Goal: Register for event/course

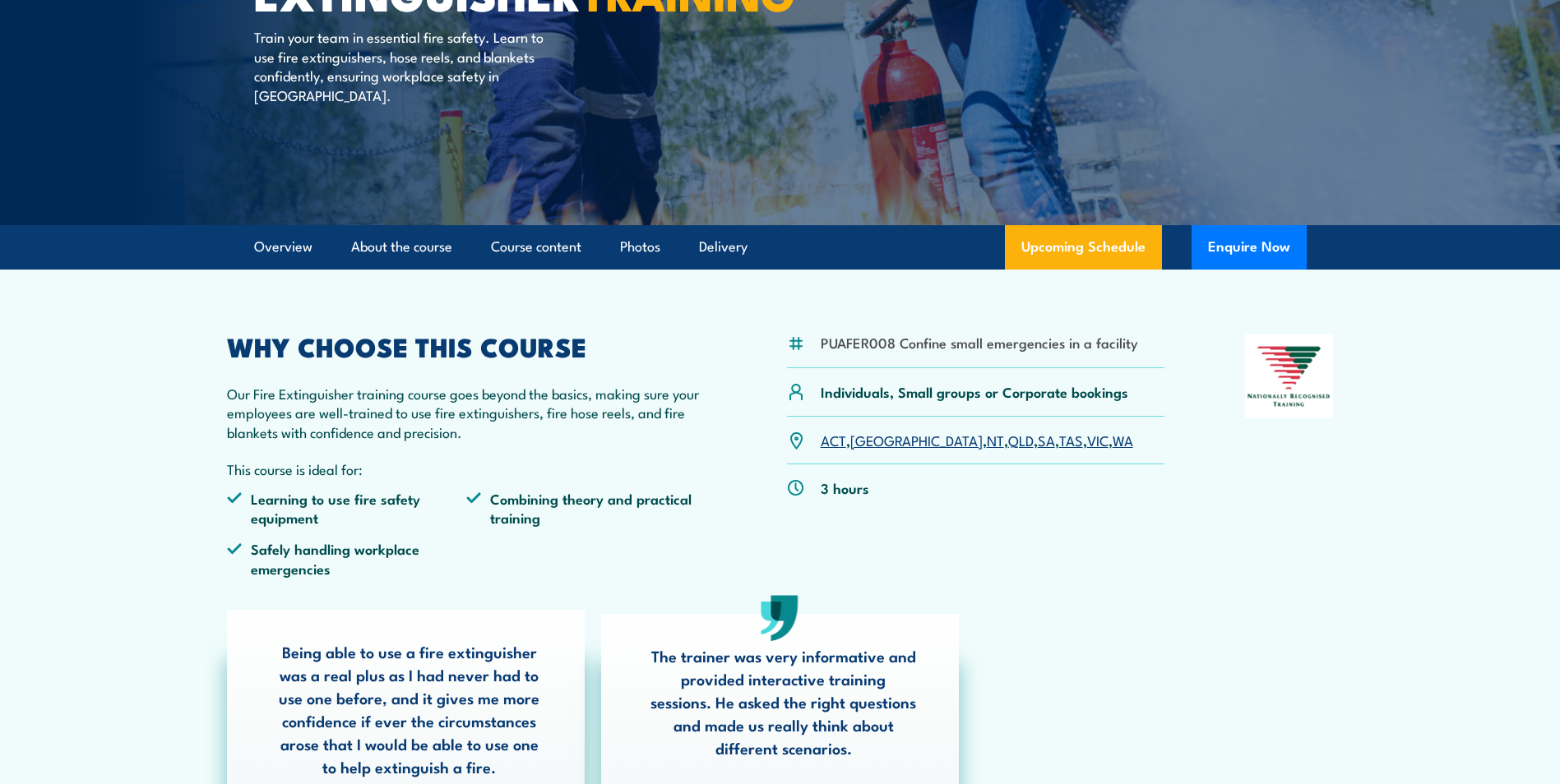
scroll to position [246, 0]
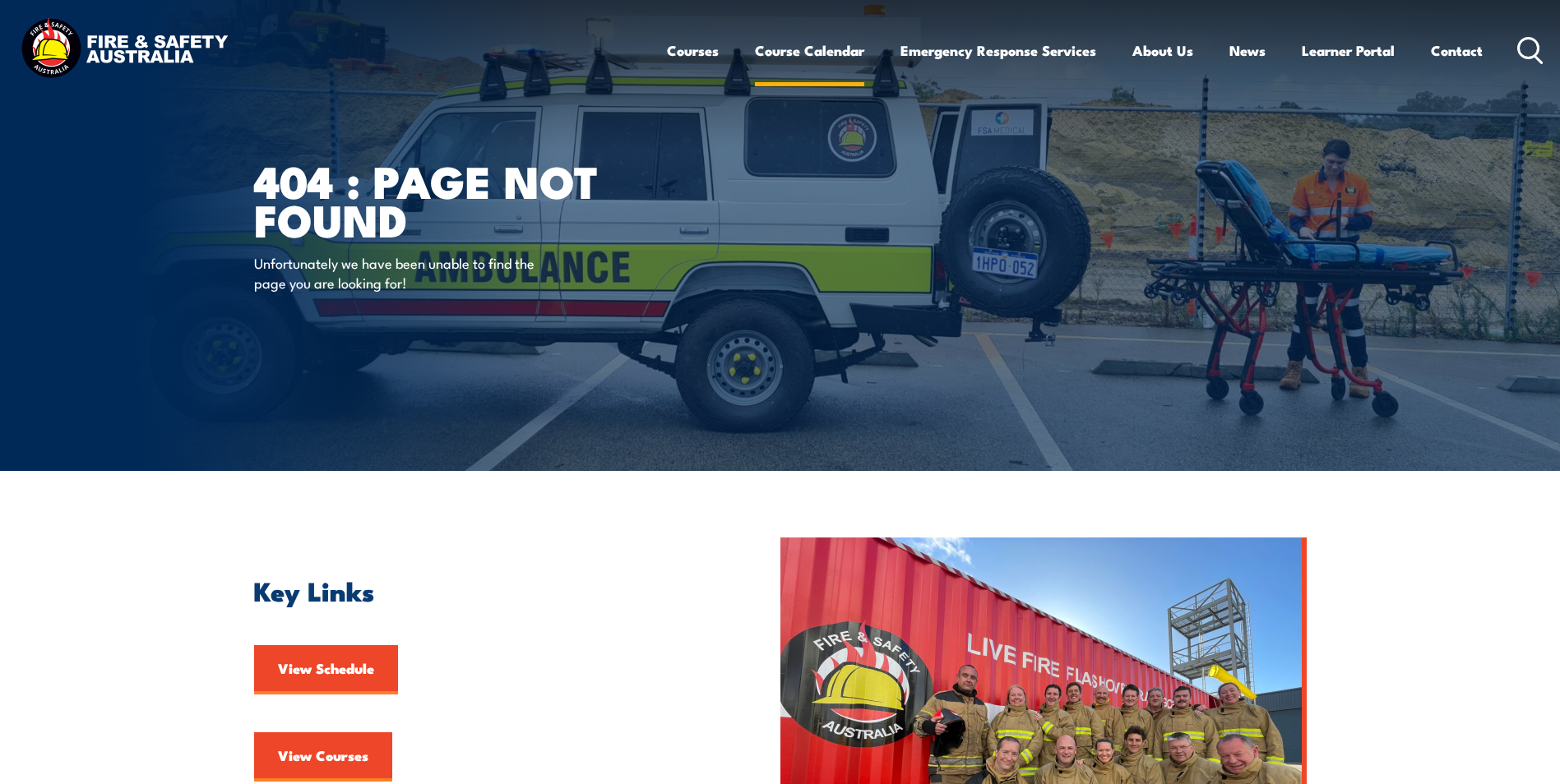
click at [805, 51] on link "Course Calendar" at bounding box center [810, 50] width 110 height 43
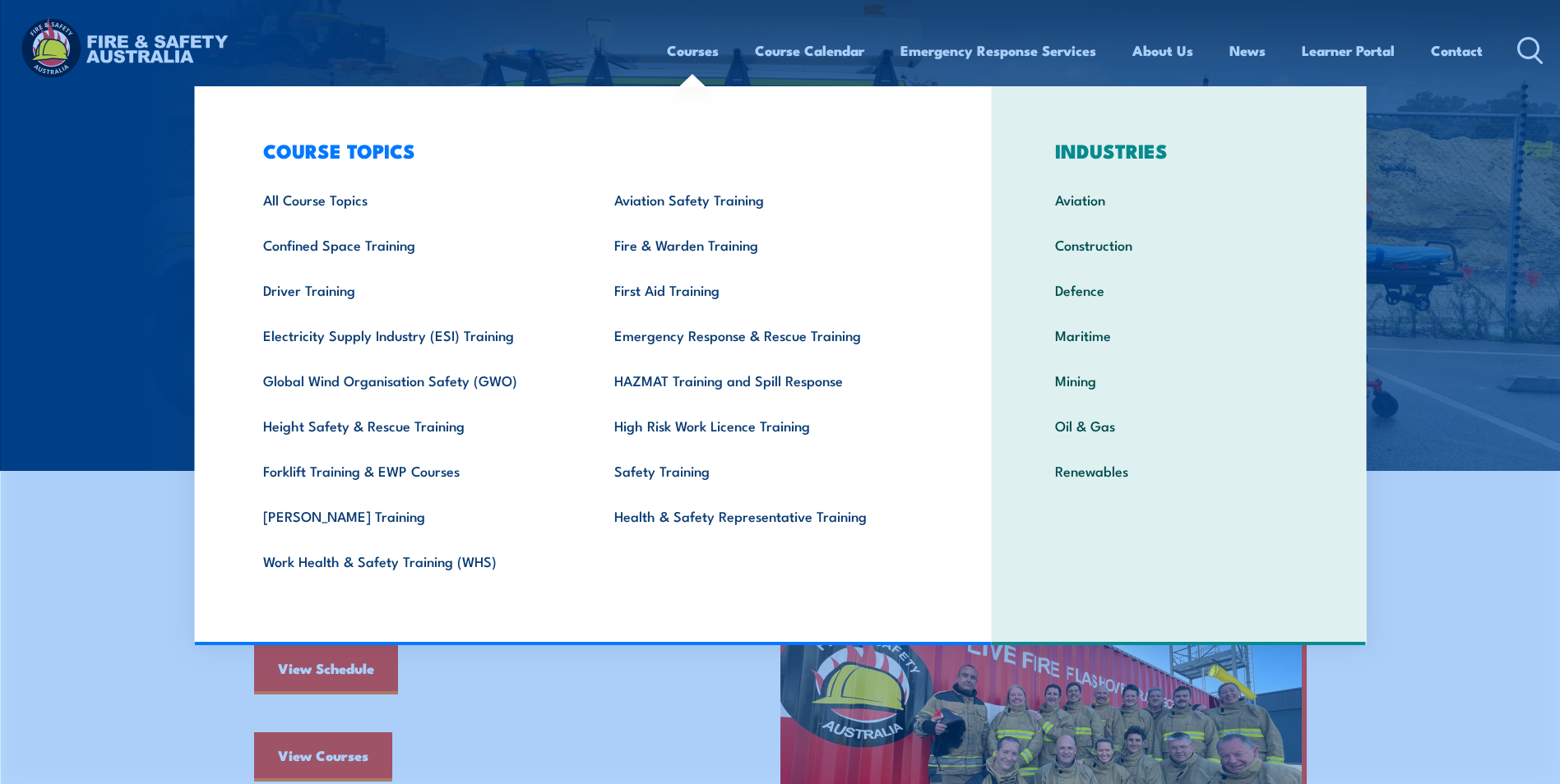
click at [703, 51] on link "Courses" at bounding box center [693, 50] width 52 height 43
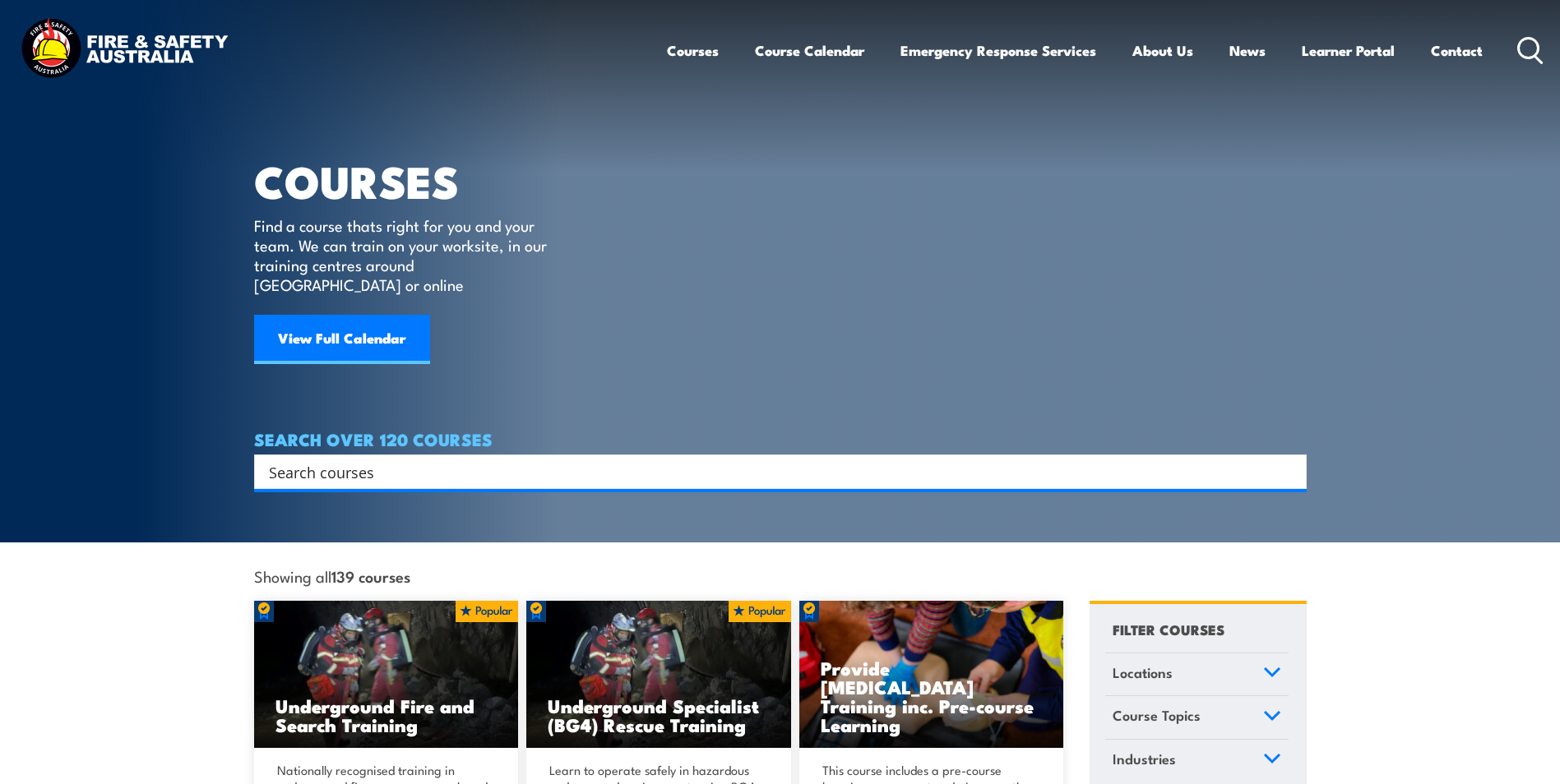
click at [323, 460] on input "Search input" at bounding box center [769, 472] width 1002 height 25
paste input "Tower Rescue"
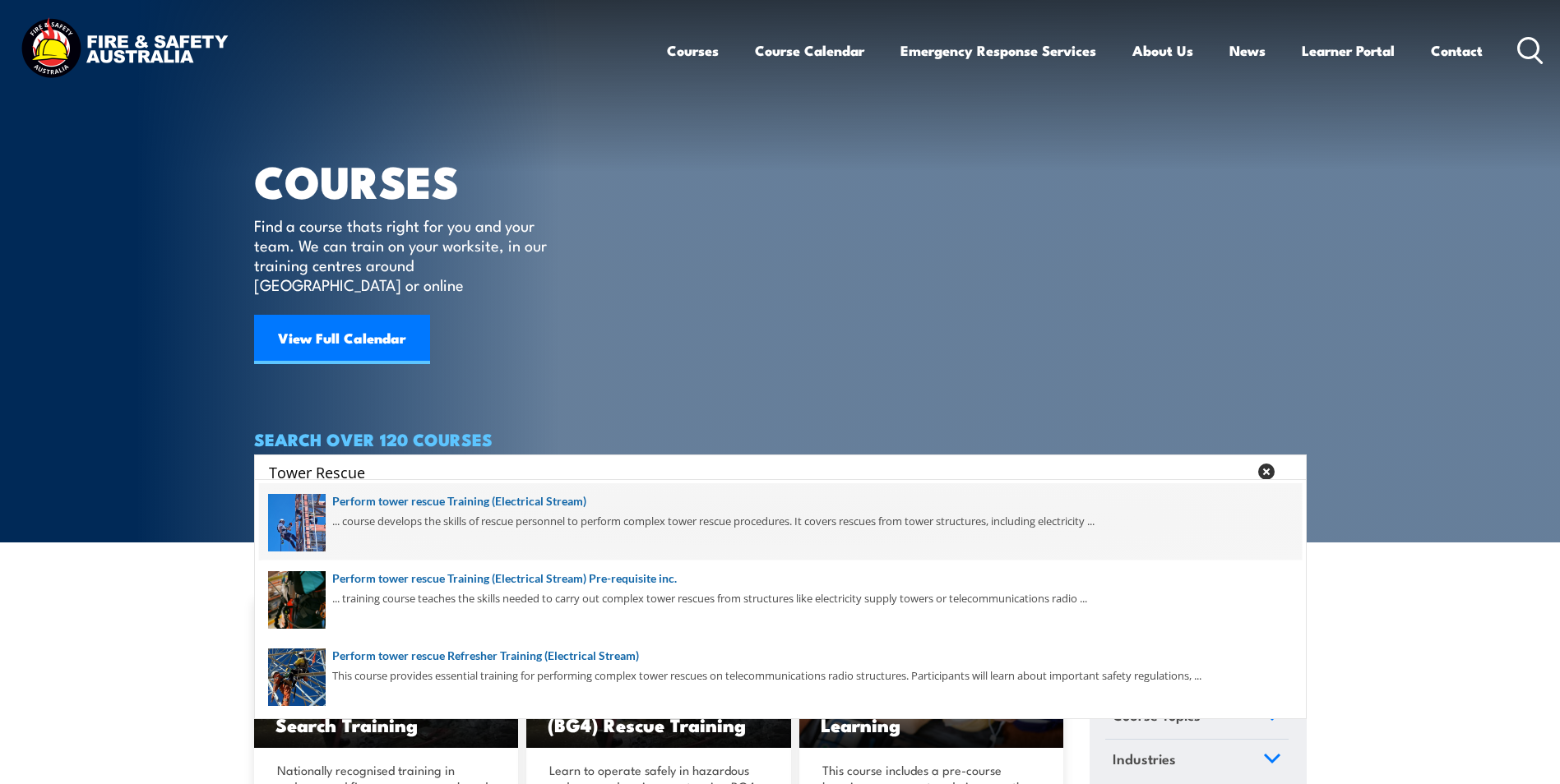
type input "Tower Rescue"
click at [554, 499] on span at bounding box center [780, 522] width 1043 height 77
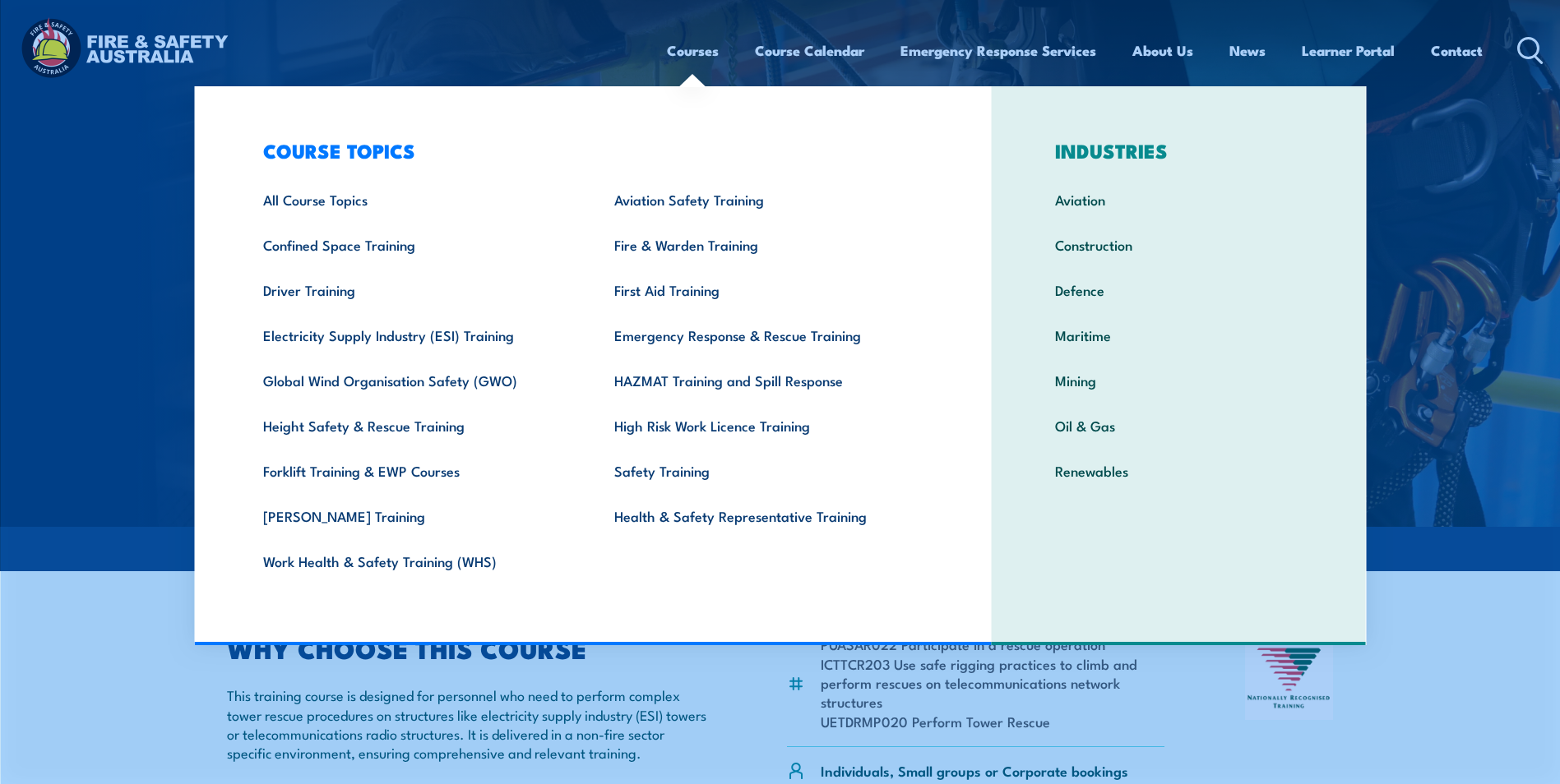
click at [1500, 150] on img at bounding box center [780, 264] width 1560 height 527
click at [699, 36] on link "Courses" at bounding box center [693, 50] width 52 height 43
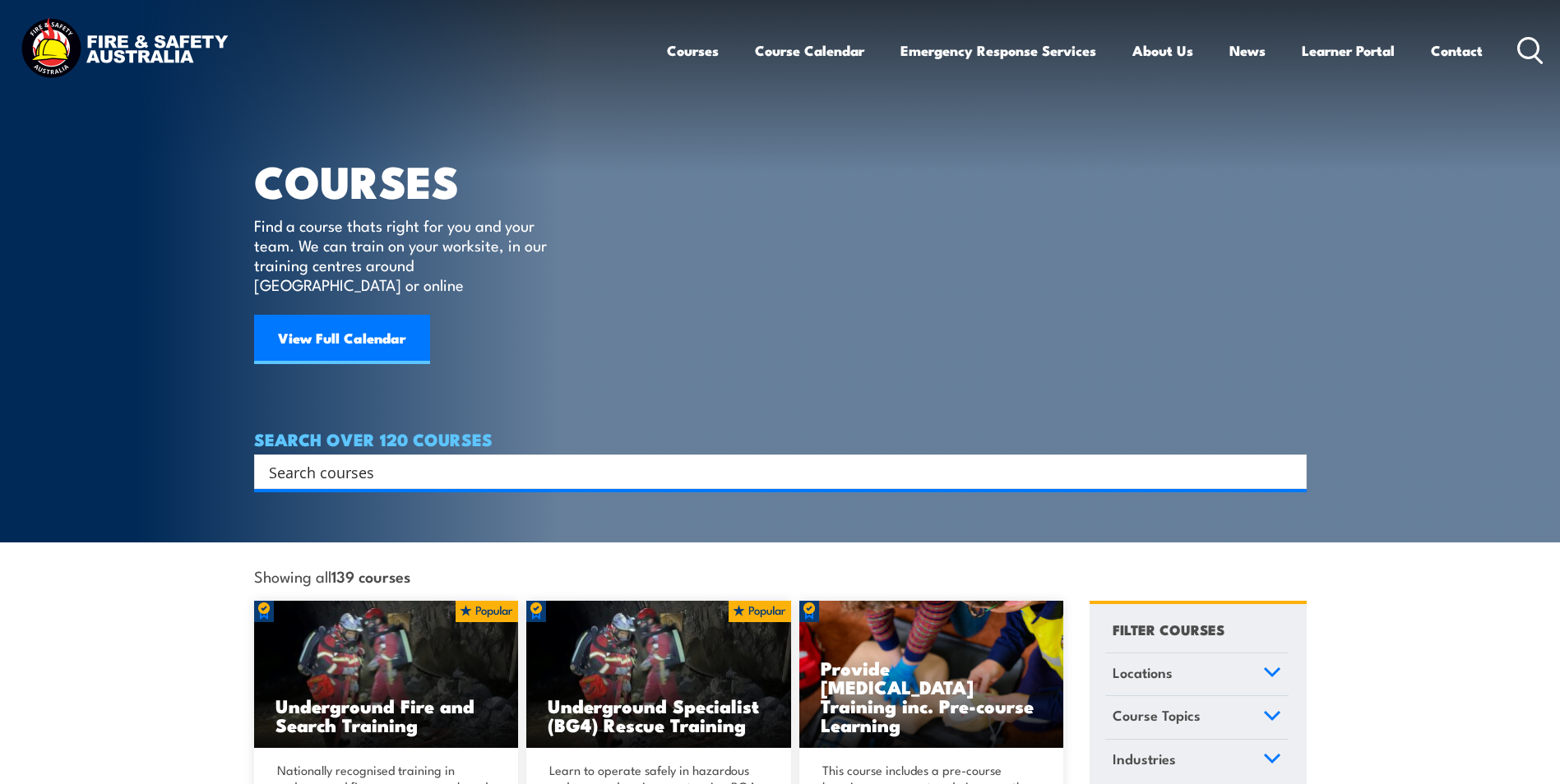
click at [427, 460] on input "Search input" at bounding box center [769, 472] width 1002 height 25
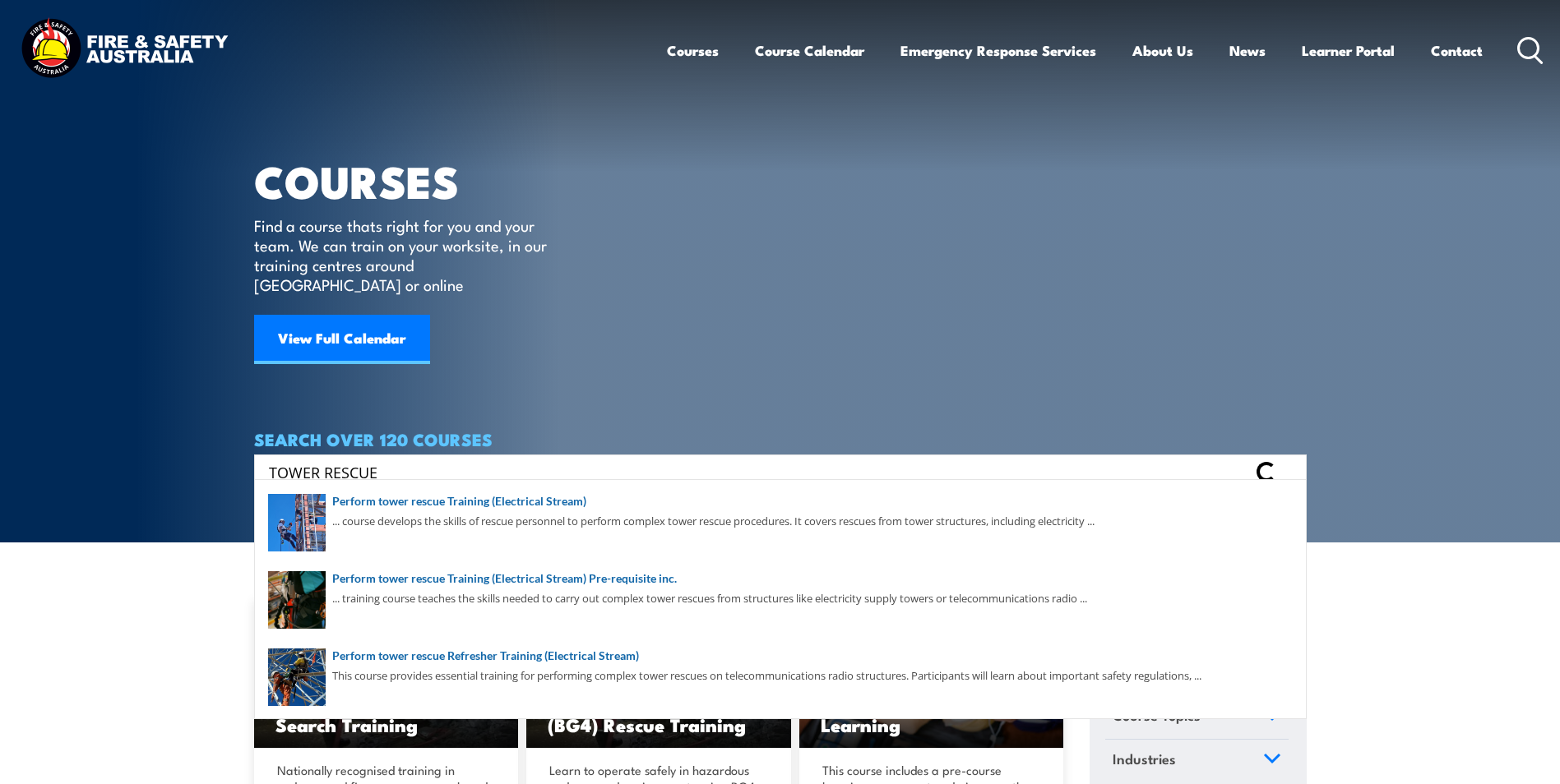
type input "TOWER RESCUE"
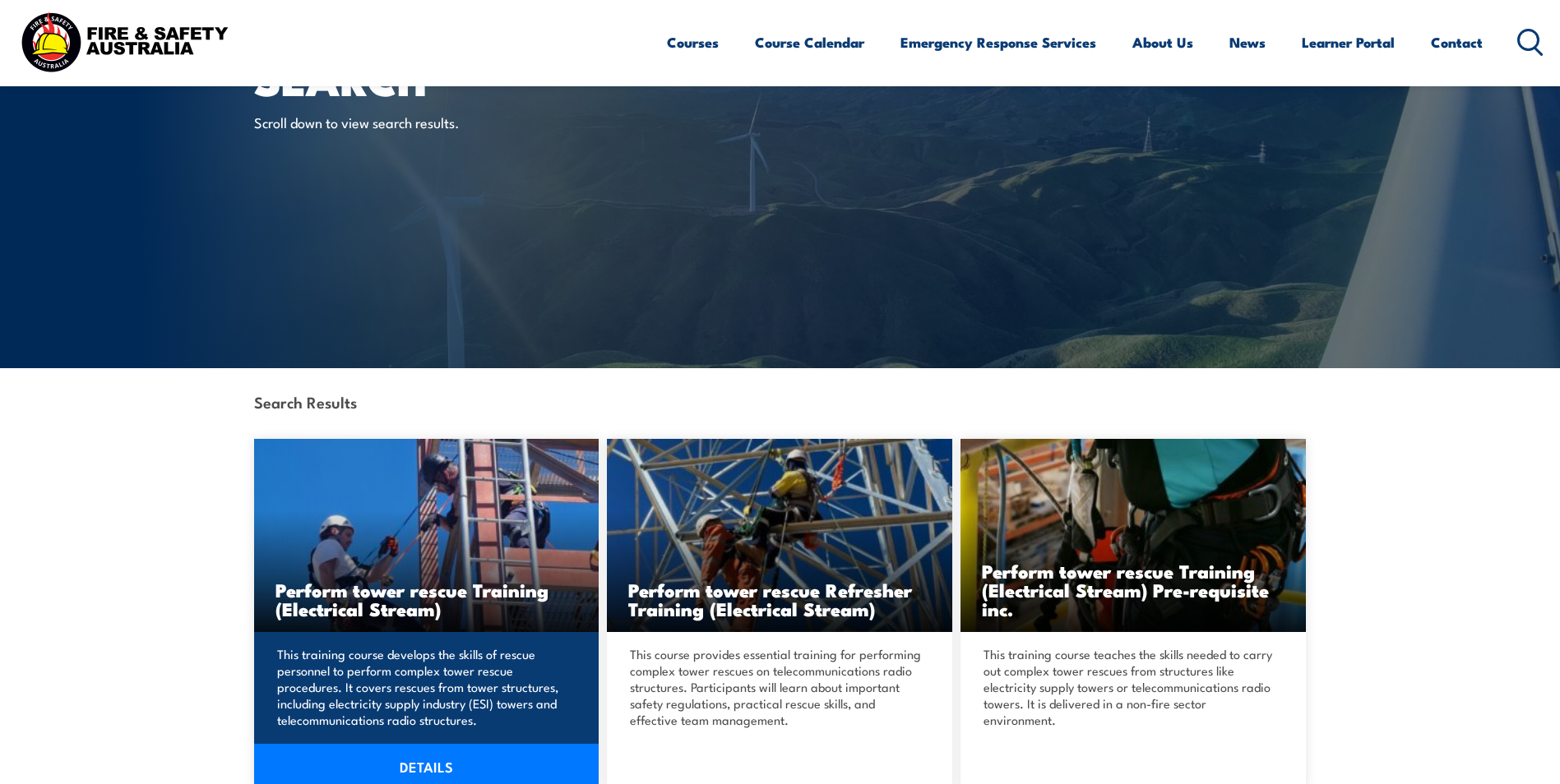
scroll to position [411, 0]
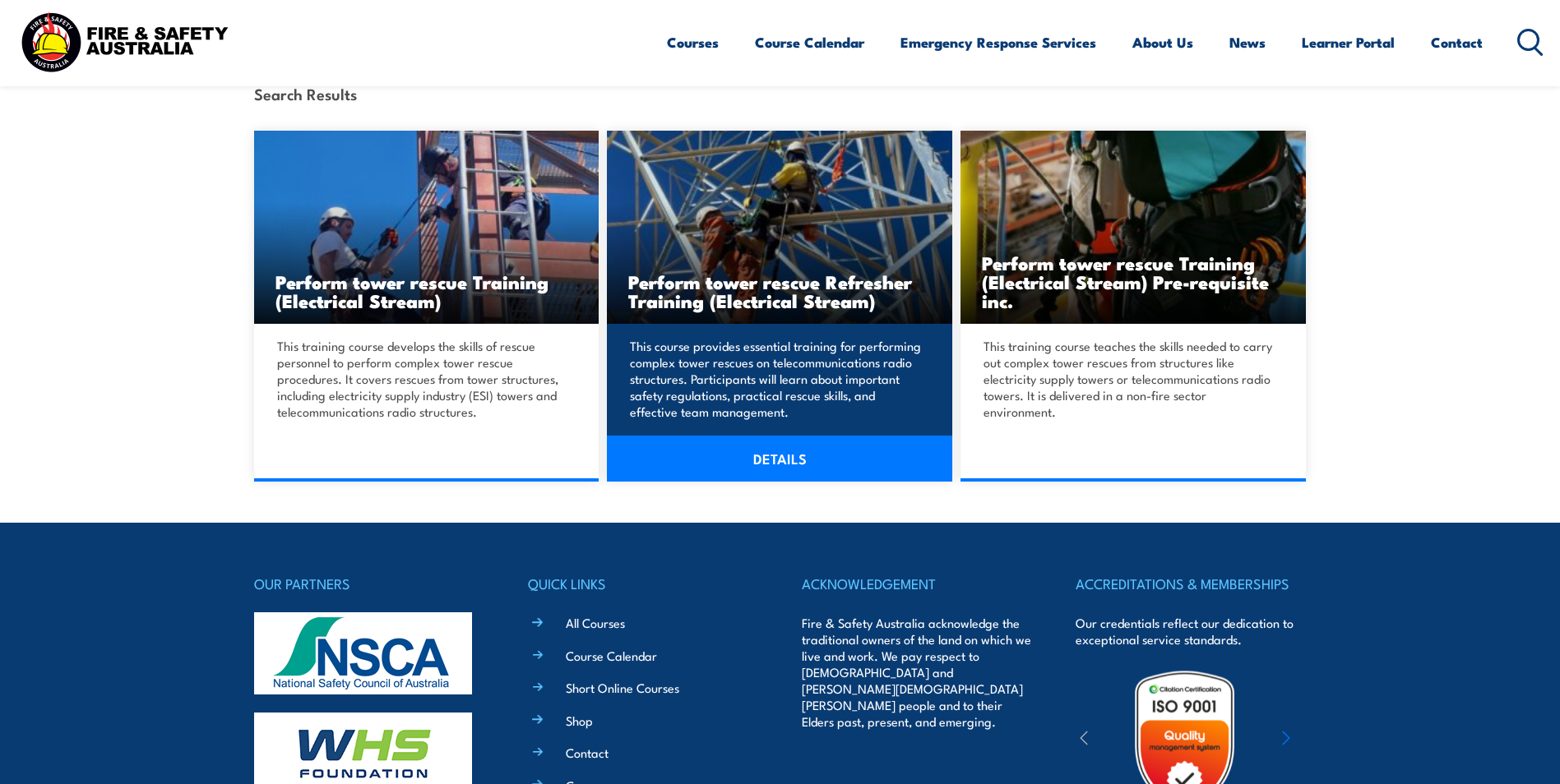
click at [766, 251] on img at bounding box center [780, 227] width 345 height 193
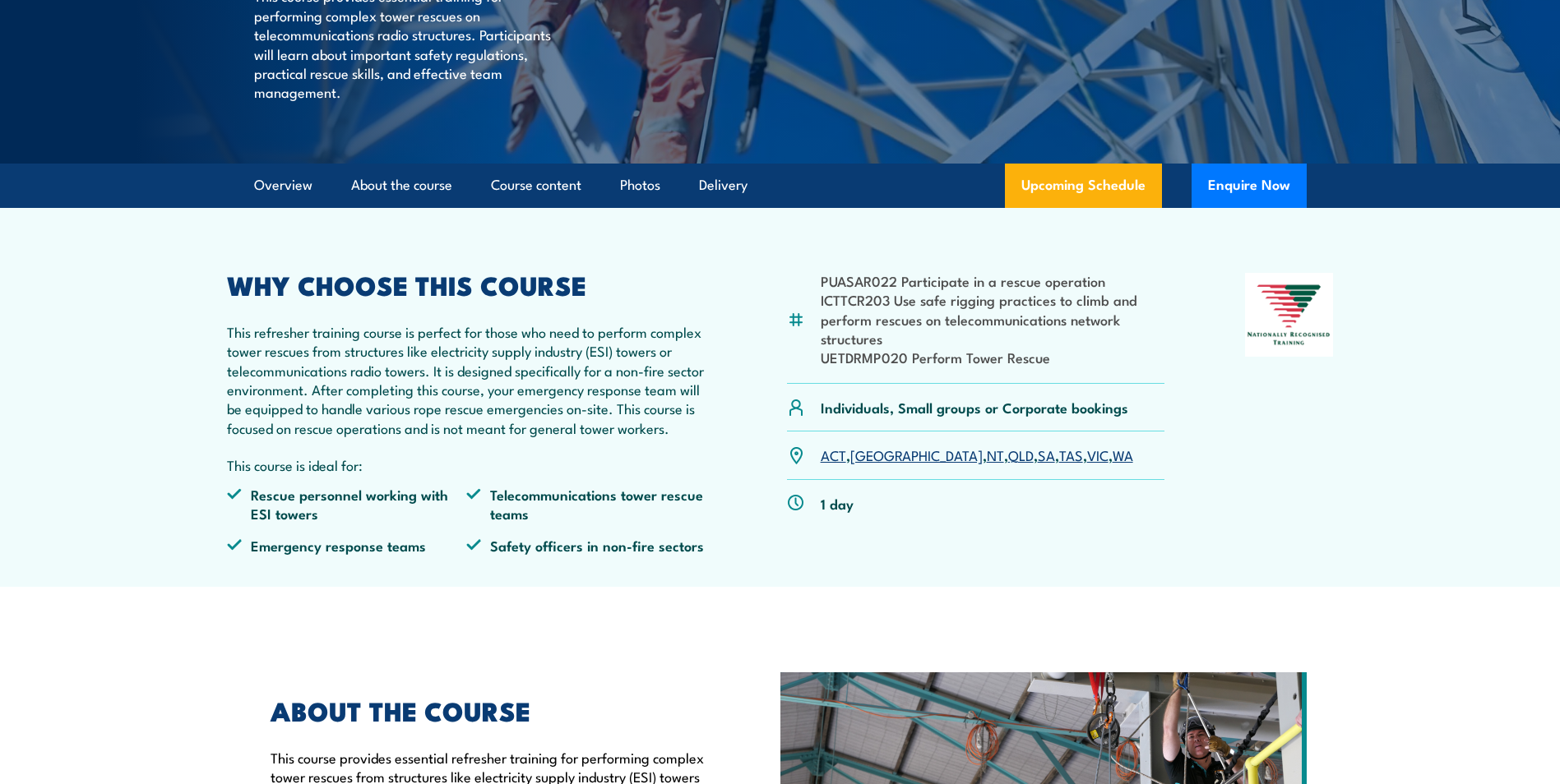
scroll to position [411, 0]
